Goal: Information Seeking & Learning: Learn about a topic

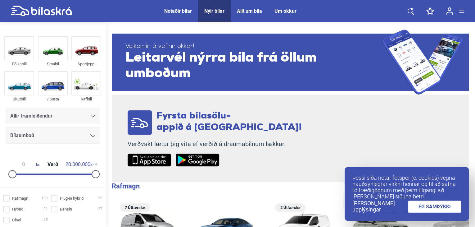
click at [432, 206] on link "ÉG SAMÞYKKI" at bounding box center [434, 206] width 53 height 12
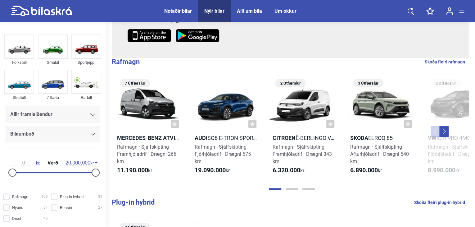
scroll to position [93, 0]
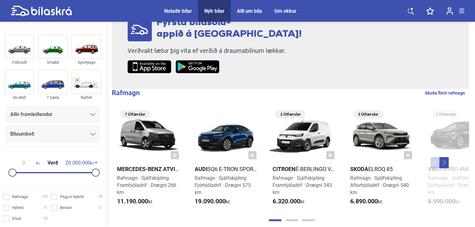
click at [196, 63] on img at bounding box center [197, 66] width 43 height 13
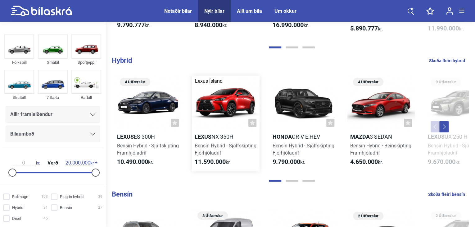
scroll to position [465, 0]
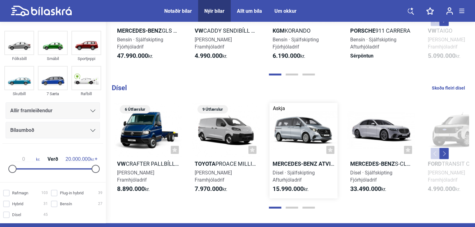
click at [293, 144] on div at bounding box center [303, 130] width 68 height 54
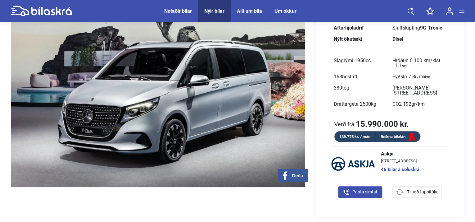
scroll to position [93, 0]
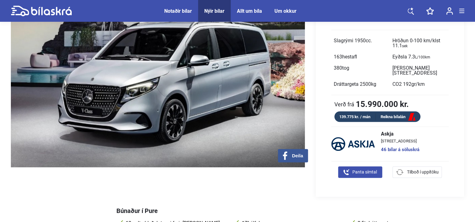
drag, startPoint x: 229, startPoint y: 96, endPoint x: 80, endPoint y: 110, distance: 150.2
click at [76, 110] on img at bounding box center [158, 60] width 294 height 213
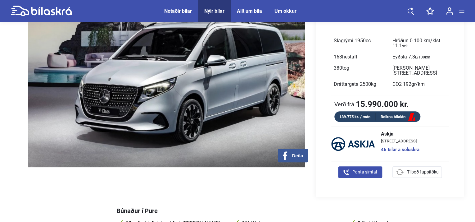
drag, startPoint x: 192, startPoint y: 113, endPoint x: 315, endPoint y: 121, distance: 123.8
click at [315, 121] on div "‹ › Deila Mercedes-benz atvinnubílar V-Class 220d millilangur Pure Afturhjóladr…" at bounding box center [237, 75] width 453 height 242
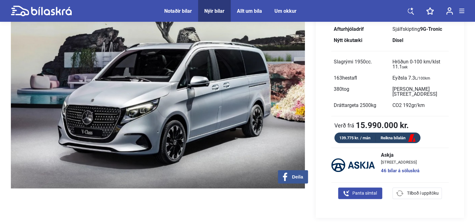
scroll to position [31, 0]
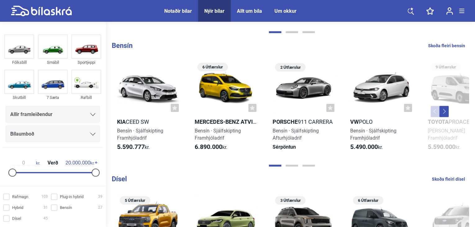
scroll to position [186, 0]
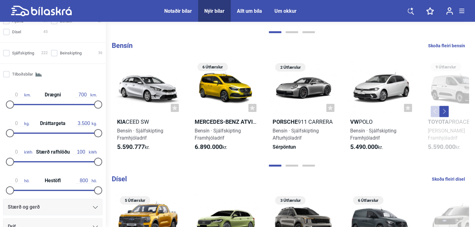
click at [50, 10] on icon at bounding box center [41, 11] width 61 height 11
